Goal: Task Accomplishment & Management: Complete application form

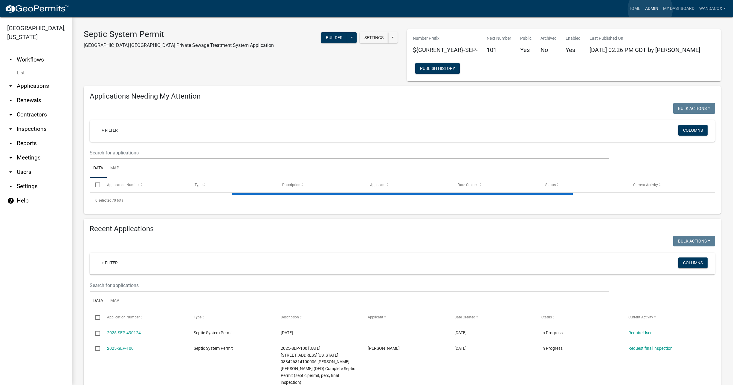
click at [650, 9] on link "Admin" at bounding box center [652, 8] width 18 height 11
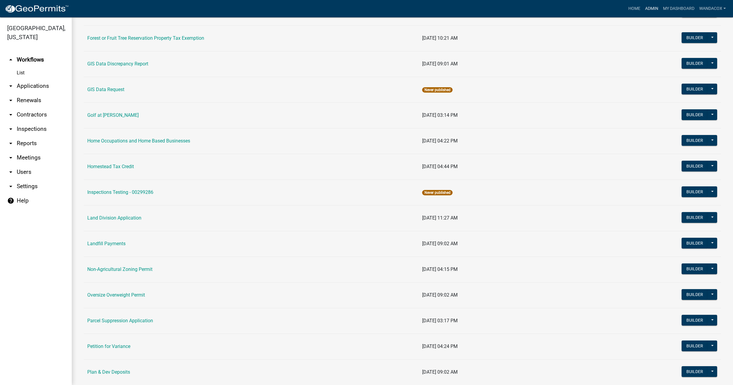
scroll to position [336, 0]
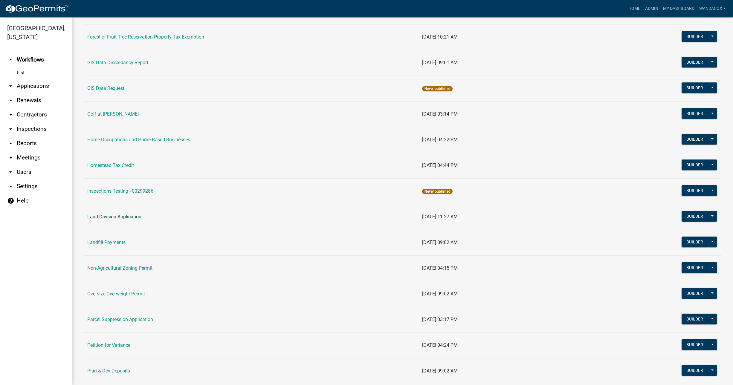
click at [112, 215] on link "Land Division Application" at bounding box center [114, 217] width 54 height 6
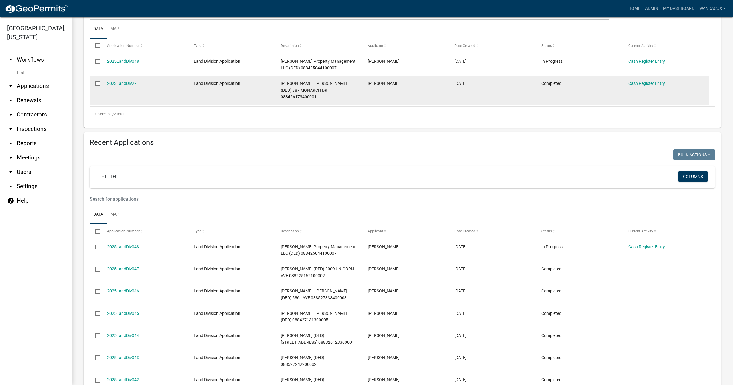
scroll to position [187, 0]
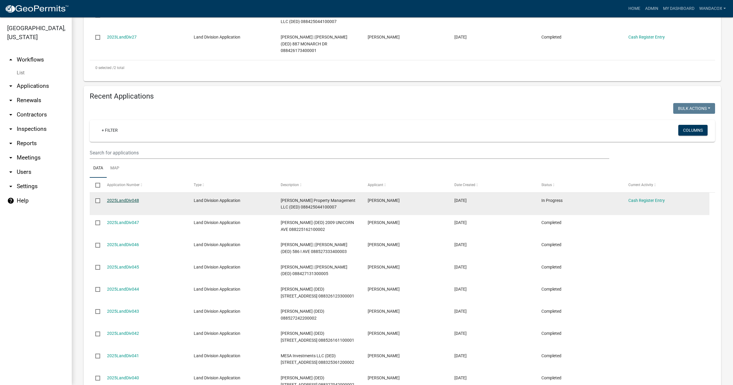
click at [123, 199] on link "2025LandDiv048" at bounding box center [123, 200] width 32 height 5
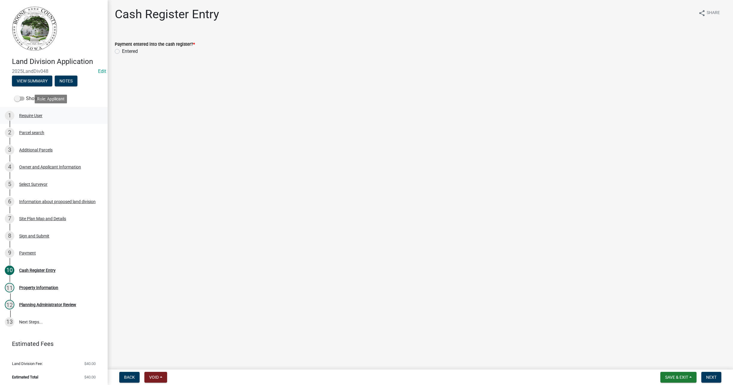
click at [27, 117] on div "Require User" at bounding box center [30, 116] width 23 height 4
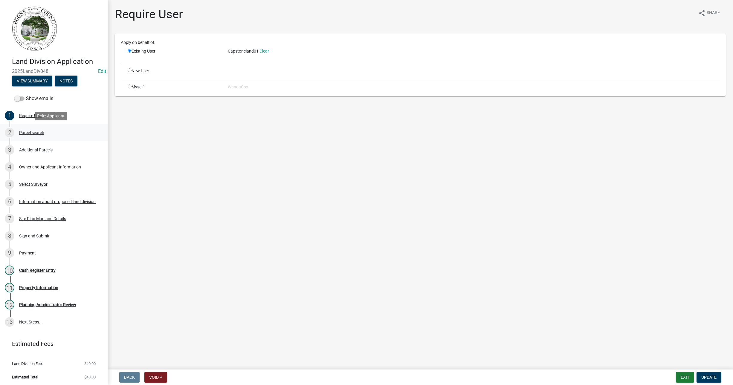
click at [26, 133] on div "Parcel search" at bounding box center [31, 133] width 25 height 4
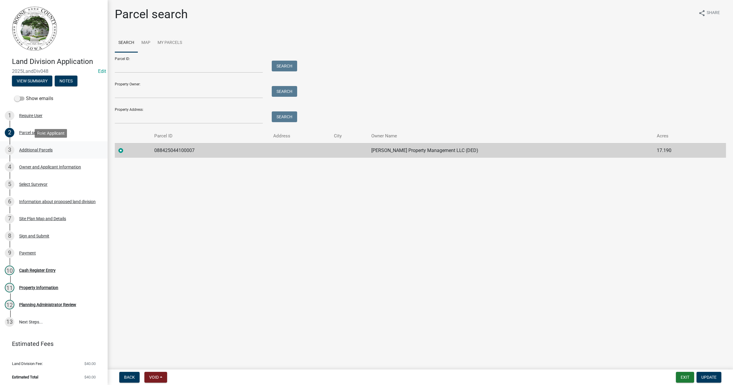
click at [34, 149] on div "Additional Parcels" at bounding box center [35, 150] width 33 height 4
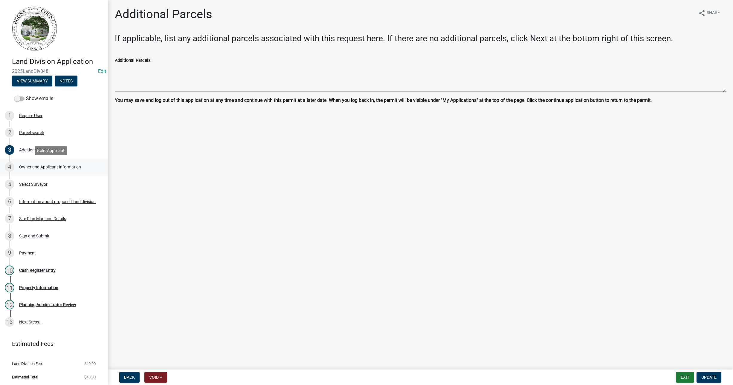
click at [47, 165] on div "Owner and Applicant Information" at bounding box center [50, 167] width 62 height 4
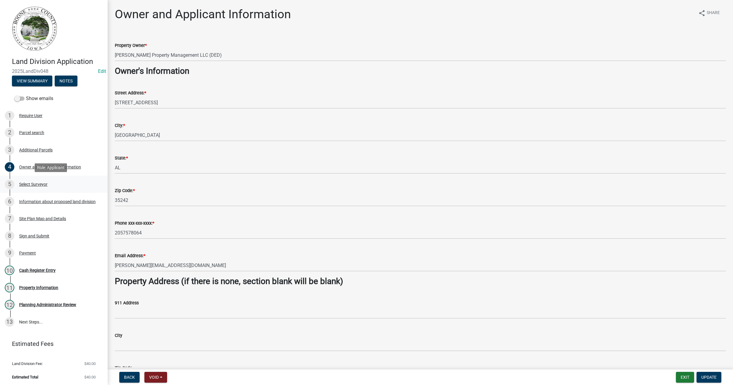
click at [38, 182] on div "Select Surveyor" at bounding box center [33, 184] width 28 height 4
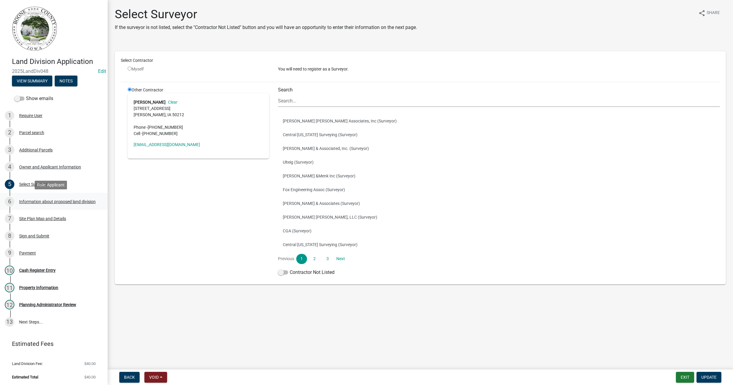
click at [33, 200] on div "Information about proposed land division" at bounding box center [57, 202] width 77 height 4
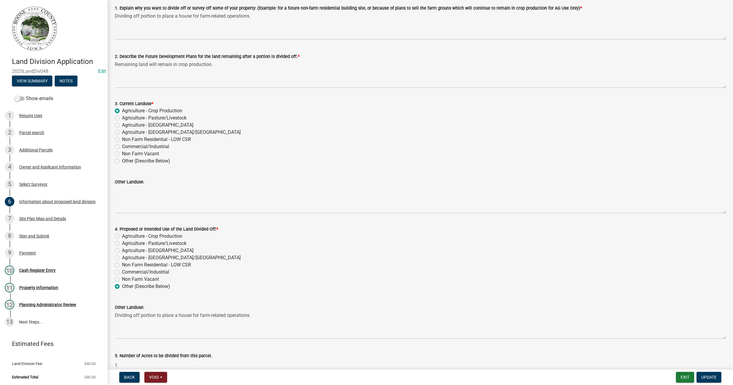
scroll to position [71, 0]
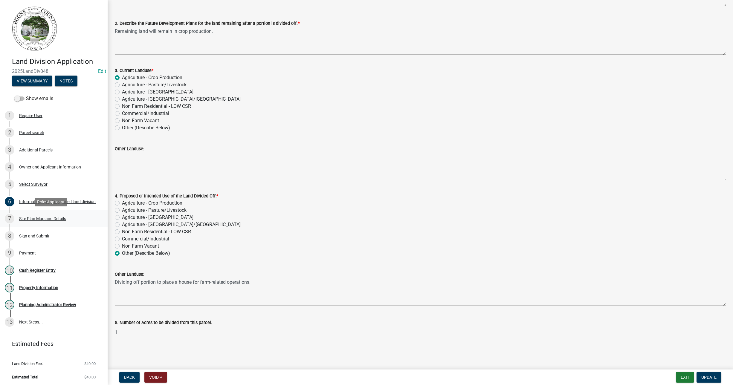
click at [63, 217] on div "Site Plan Map and Details" at bounding box center [42, 219] width 47 height 4
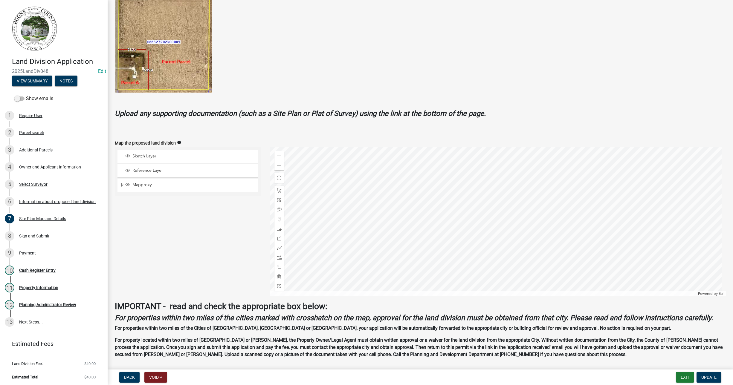
scroll to position [112, 0]
click at [329, 186] on div at bounding box center [498, 221] width 456 height 150
click at [28, 131] on div "Parcel search" at bounding box center [31, 133] width 25 height 4
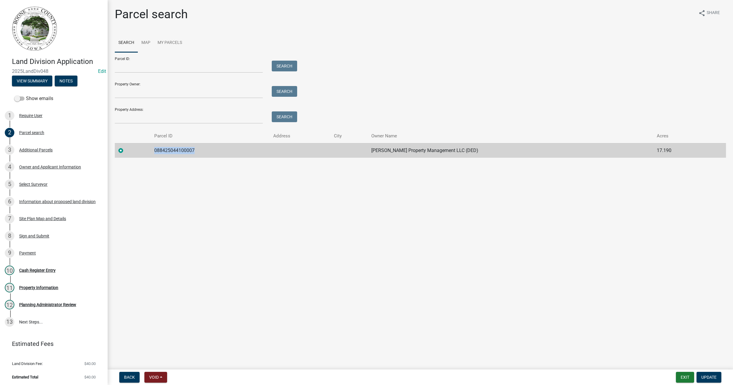
drag, startPoint x: 158, startPoint y: 150, endPoint x: 202, endPoint y: 146, distance: 44.1
click at [202, 146] on td "088425044100007" at bounding box center [210, 150] width 119 height 15
copy td "088425044100007"
click at [35, 200] on div "Information about proposed land division" at bounding box center [57, 202] width 77 height 4
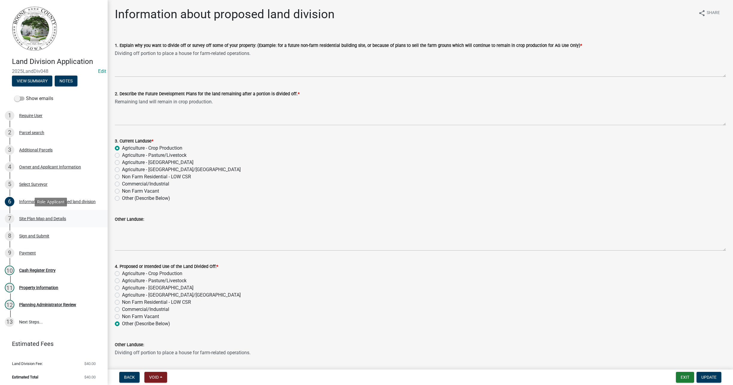
click at [43, 218] on div "Site Plan Map and Details" at bounding box center [42, 219] width 47 height 4
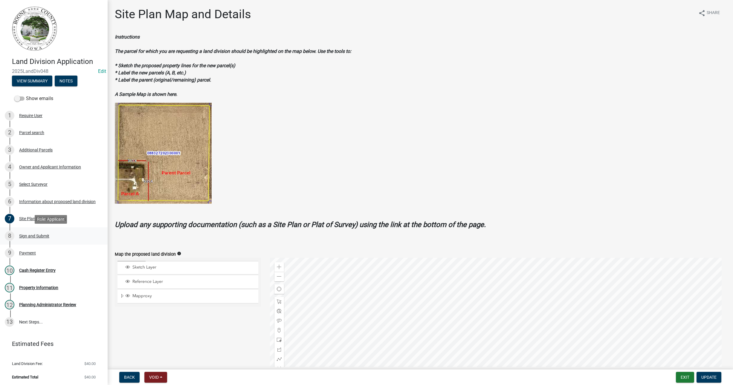
click at [39, 235] on div "Sign and Submit" at bounding box center [34, 236] width 30 height 4
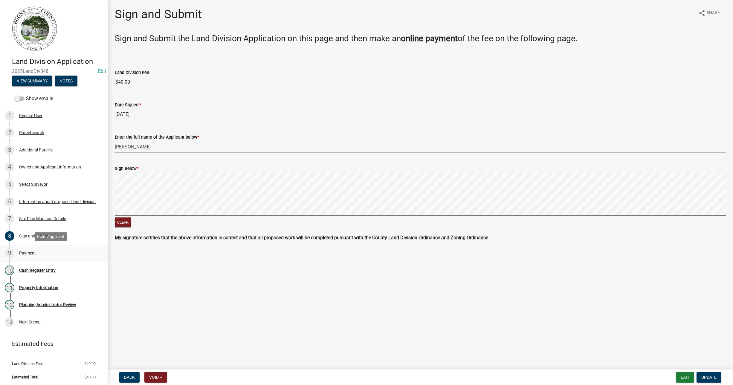
click at [17, 251] on div "9 Payment" at bounding box center [51, 253] width 93 height 10
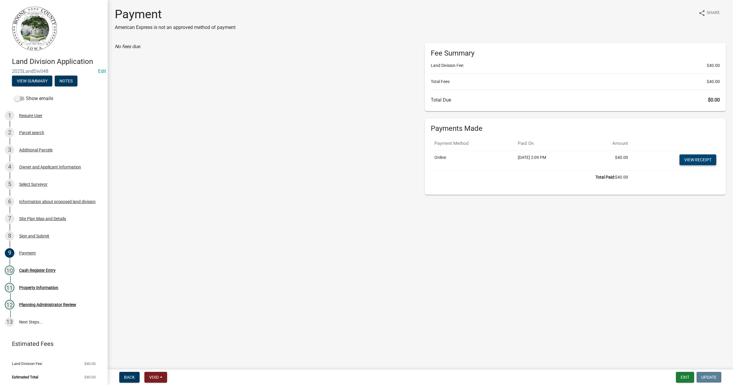
click at [687, 157] on link "View receipt" at bounding box center [698, 160] width 37 height 11
click at [36, 269] on div "Cash Register Entry" at bounding box center [37, 271] width 36 height 4
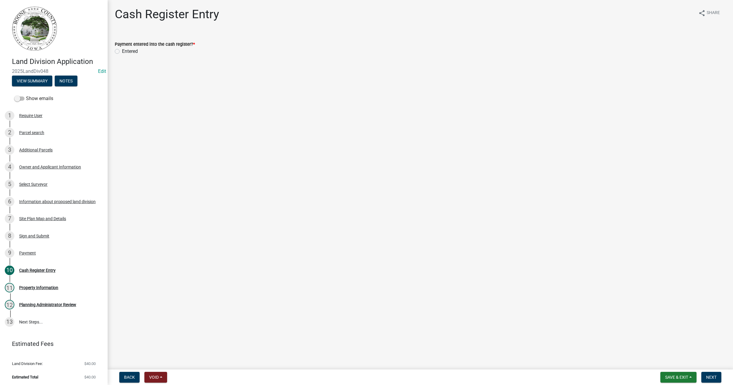
click at [122, 52] on label "Entered" at bounding box center [130, 51] width 16 height 7
click at [122, 52] on input "Entered" at bounding box center [124, 50] width 4 height 4
radio input "true"
click at [713, 379] on span "Next" at bounding box center [711, 377] width 10 height 5
